Goal: Task Accomplishment & Management: Use online tool/utility

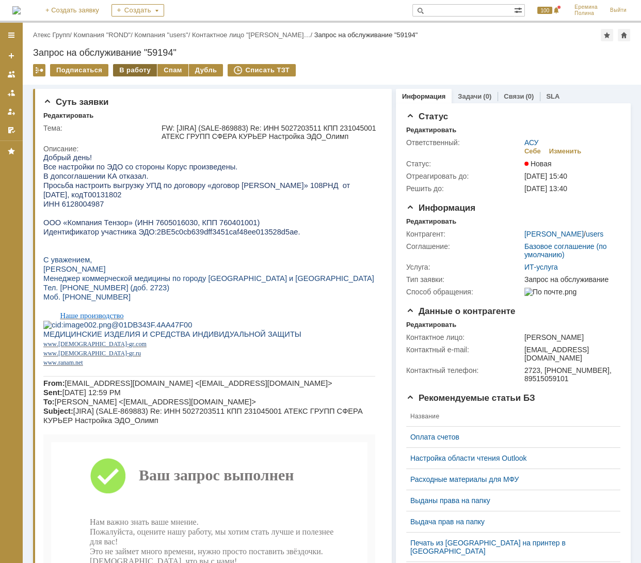
click at [139, 69] on div "В работу" at bounding box center [135, 70] width 44 height 12
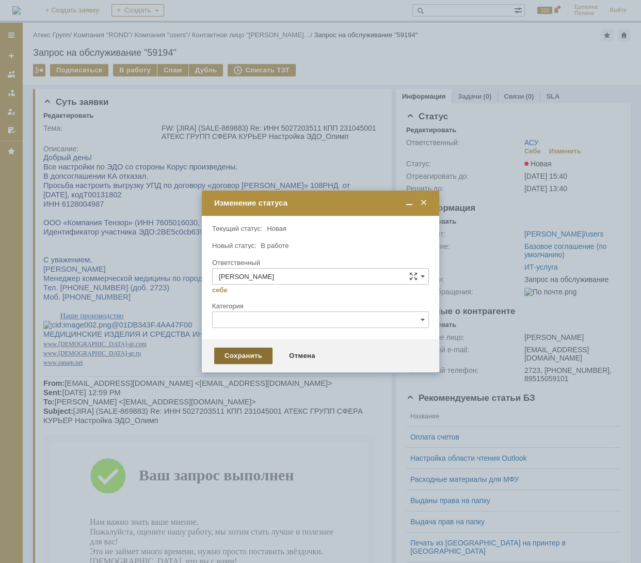
click at [242, 358] on div "Сохранить" at bounding box center [243, 356] width 58 height 17
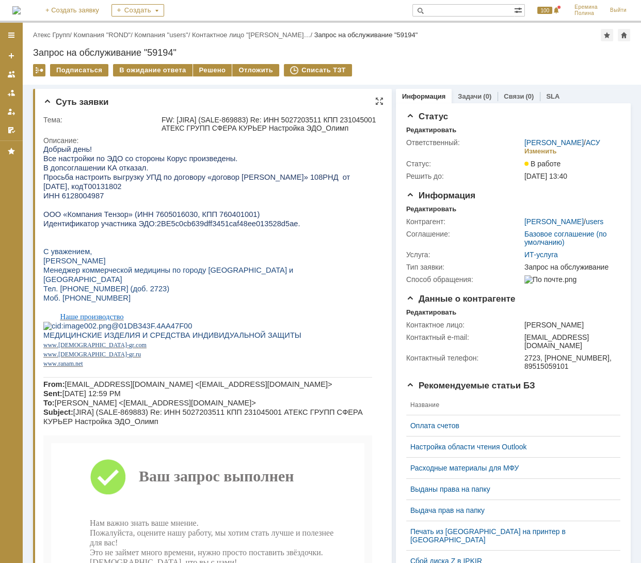
click at [89, 200] on span "ИНН 6128004987" at bounding box center [73, 196] width 60 height 8
copy span "6128004987"
drag, startPoint x: 147, startPoint y: 228, endPoint x: 274, endPoint y: 230, distance: 127.1
click at [274, 228] on p "Идентификатор участника ЭДО: 2BE5c0cb639dff3451caf48ee013528d5ae ." at bounding box center [207, 223] width 329 height 9
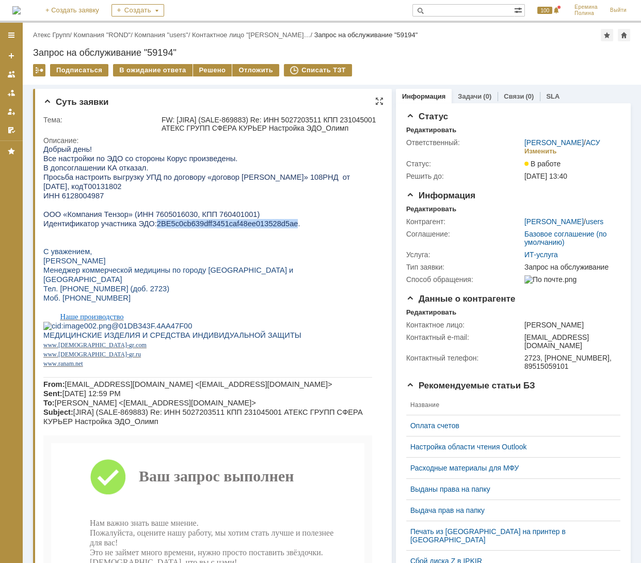
copy span "2BE5c0cb639dff3451caf48ee013528d5ae"
click at [81, 200] on span "ИНН 6128004987" at bounding box center [73, 196] width 60 height 8
copy span "6128004987"
click at [213, 67] on div "Решено" at bounding box center [212, 70] width 39 height 12
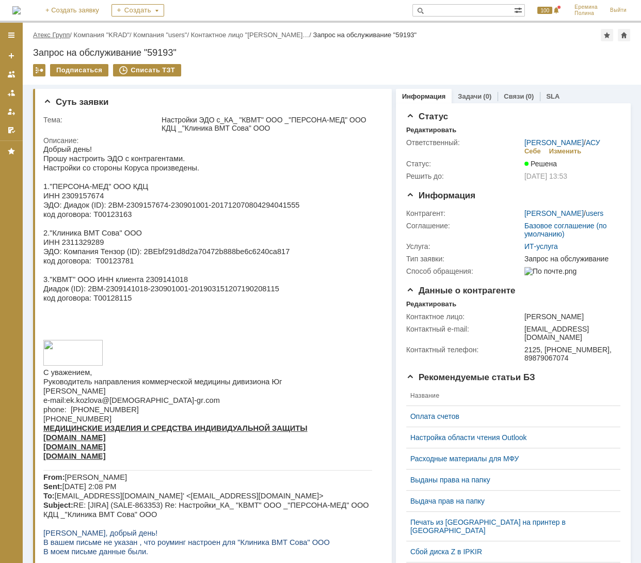
click at [69, 32] on link "Атекс Групп" at bounding box center [51, 35] width 37 height 8
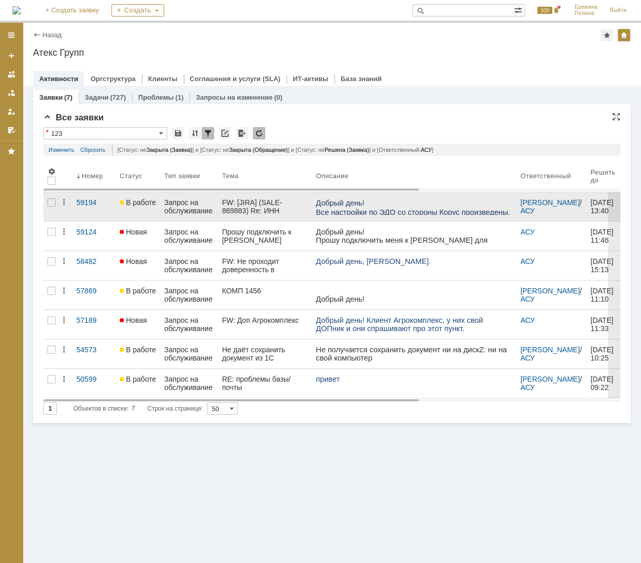
click at [181, 205] on div "Запрос на обслуживание" at bounding box center [189, 206] width 50 height 17
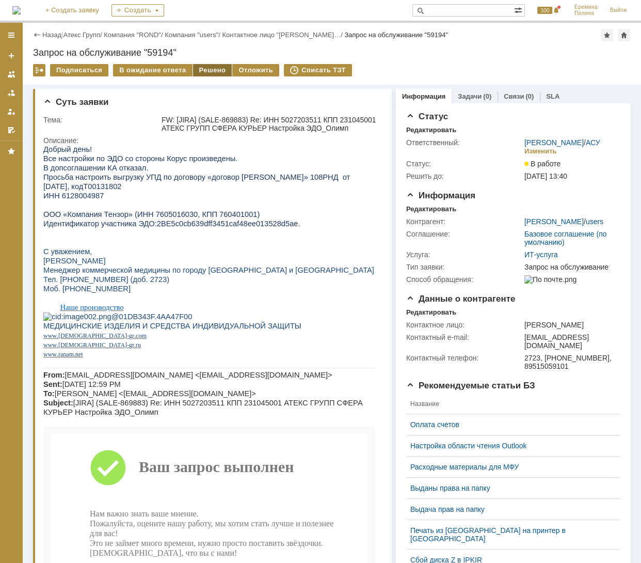
click at [198, 69] on div "Решено" at bounding box center [212, 70] width 39 height 12
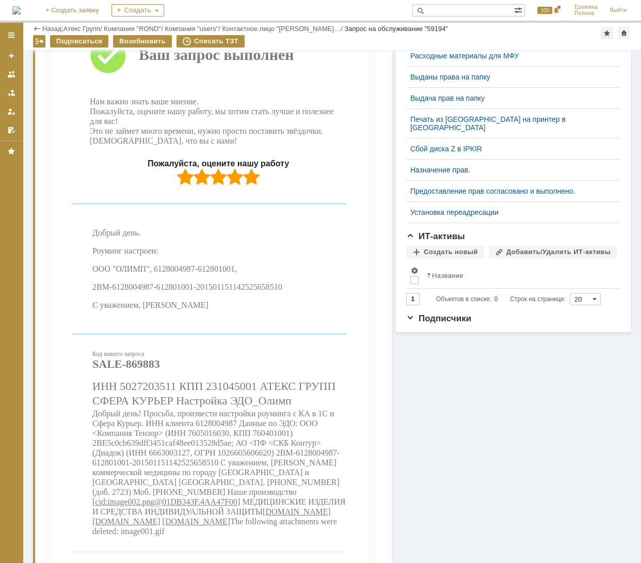
scroll to position [391, 0]
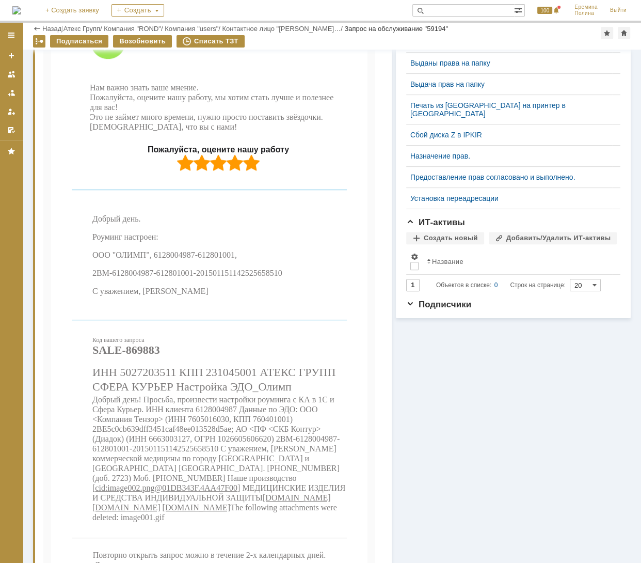
click at [211, 278] on p "2BM-6128004987-612801001-201501151142525658510" at bounding box center [219, 273] width 255 height 10
drag, startPoint x: 224, startPoint y: 327, endPoint x: 207, endPoint y: 334, distance: 18.3
click at [225, 277] on span "2BM-6128004987-612801001-201501151142525658510" at bounding box center [187, 273] width 190 height 9
click at [168, 259] on span "ООО "ОЛИМП", 6128004987-612801001," at bounding box center [164, 254] width 145 height 9
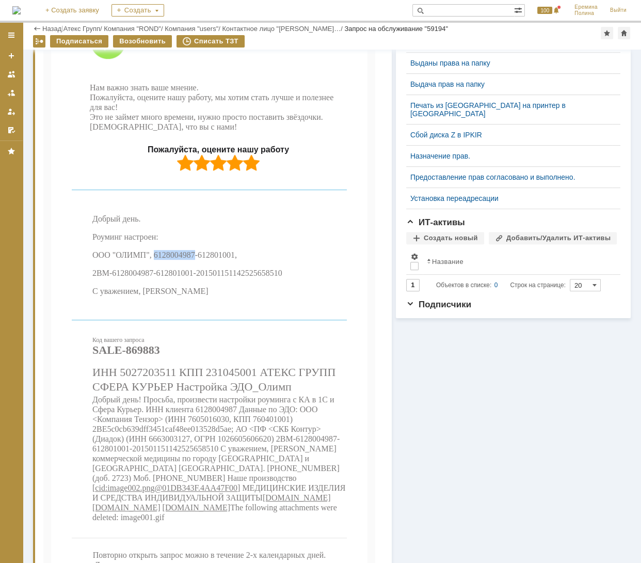
copy span "6128004987"
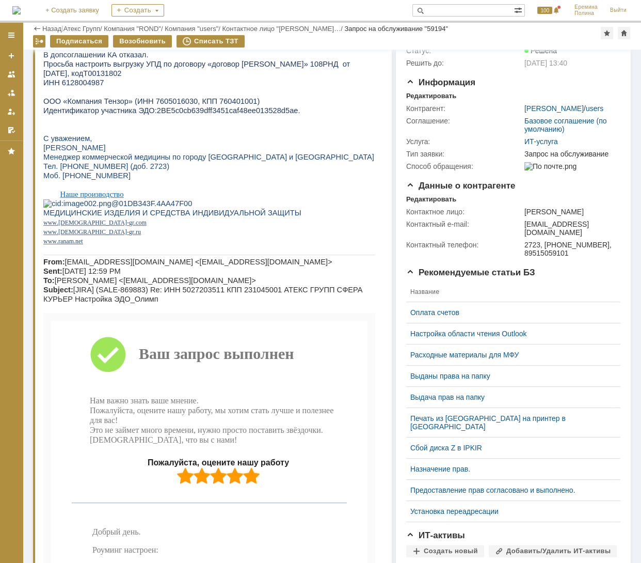
scroll to position [0, 0]
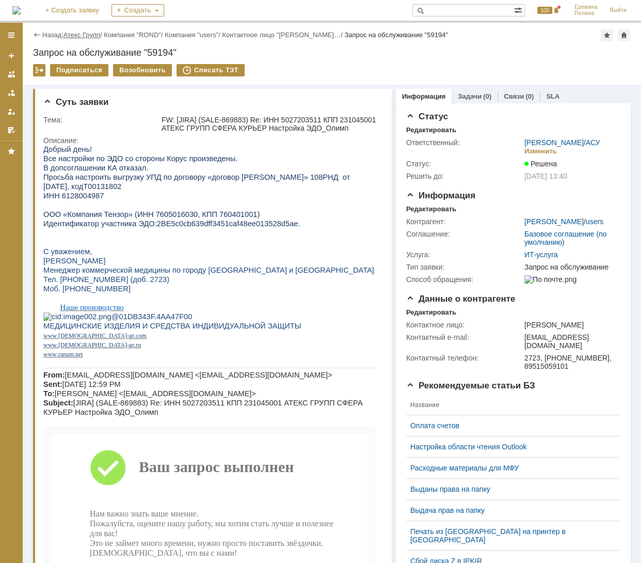
click at [92, 31] on link "Атекс Групп" at bounding box center [82, 35] width 37 height 8
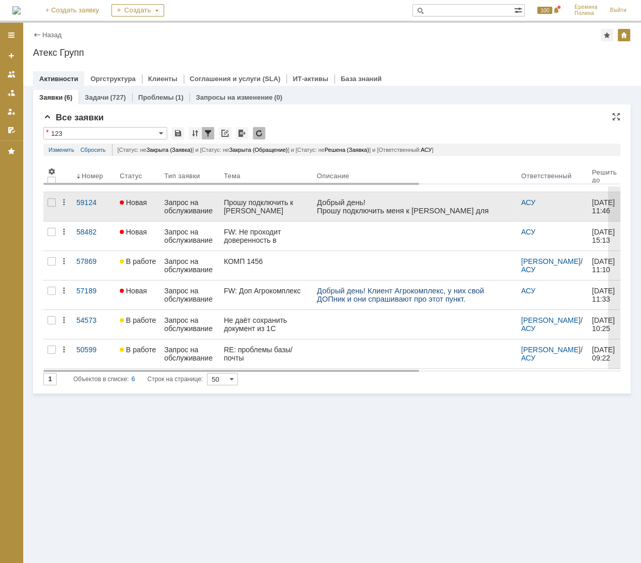
click at [189, 201] on div "Запрос на обслуживание" at bounding box center [189, 206] width 51 height 17
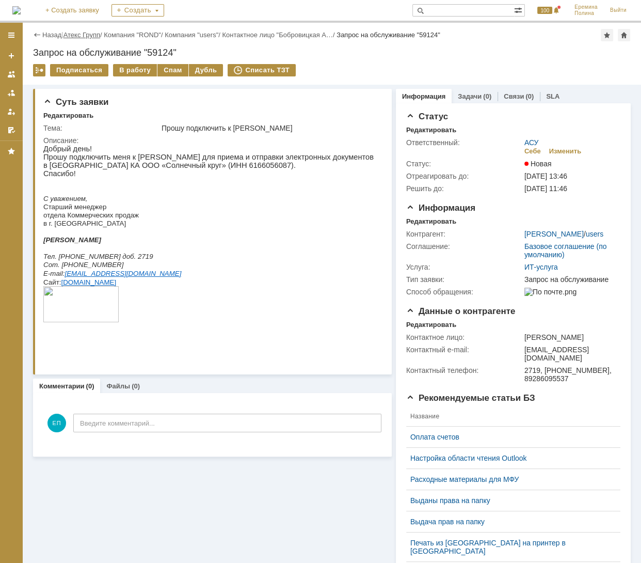
click at [83, 38] on link "Атекс Групп" at bounding box center [82, 35] width 37 height 8
